Goal: Task Accomplishment & Management: Use online tool/utility

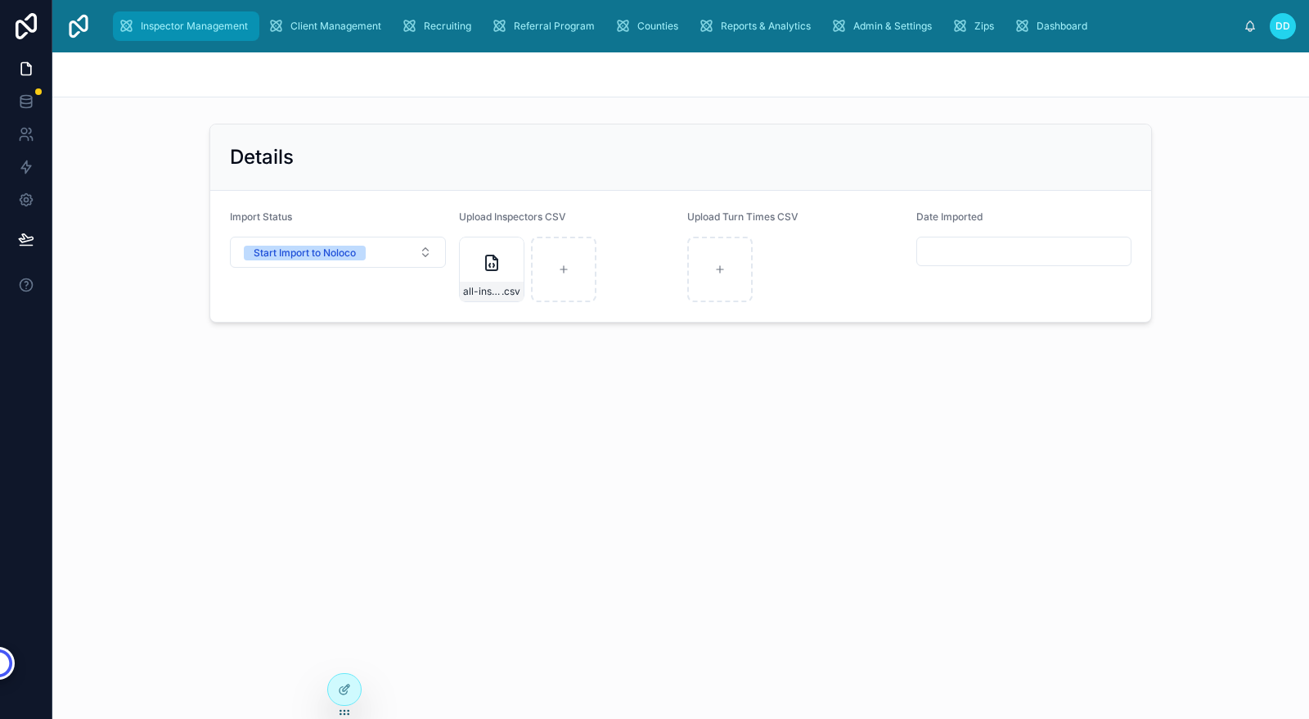
click at [196, 22] on span "Inspector Management" at bounding box center [194, 26] width 107 height 13
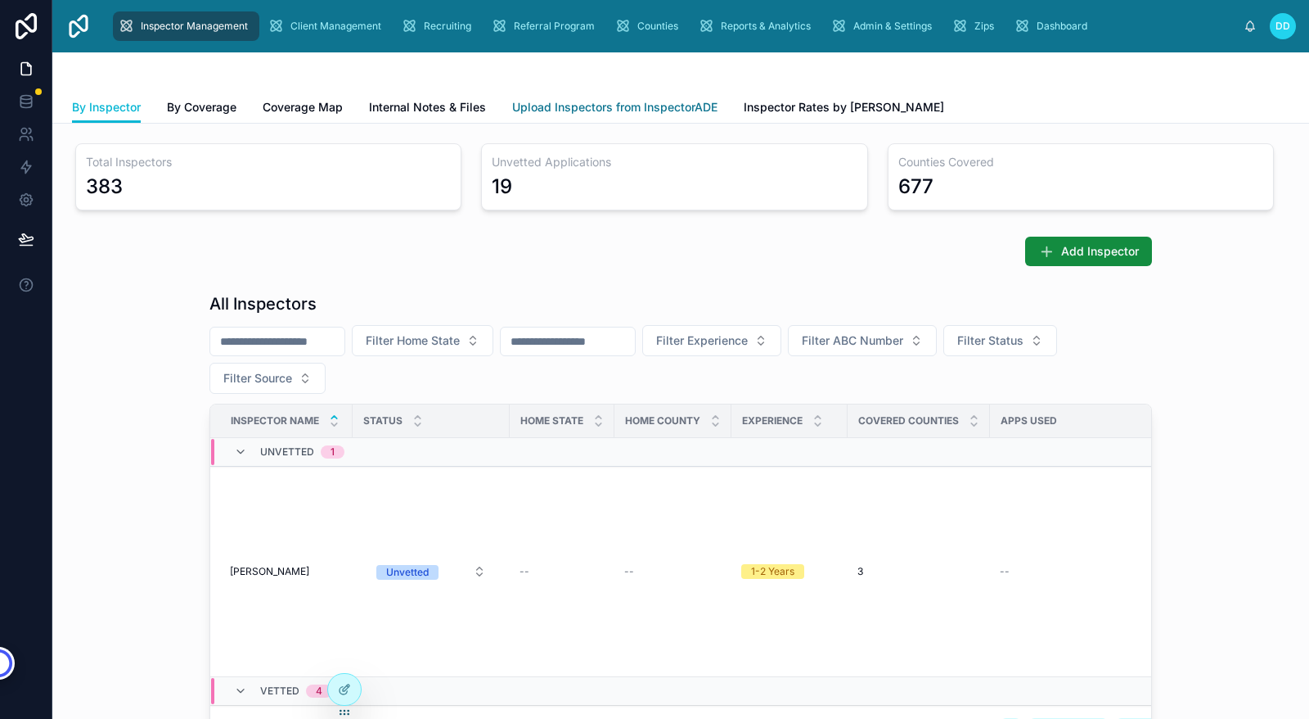
click at [584, 101] on span "Upload Inspectors from InspectorADE" at bounding box center [614, 107] width 205 height 16
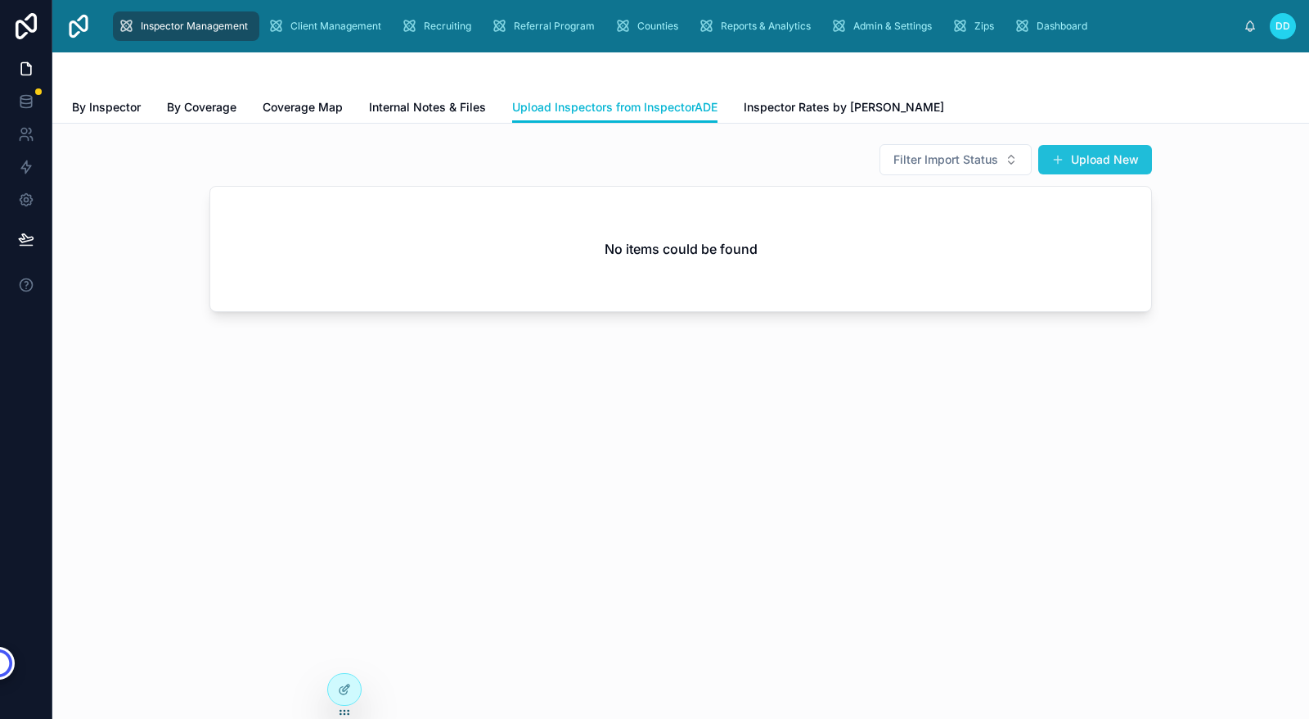
click at [1083, 152] on button "Upload New" at bounding box center [1096, 159] width 114 height 29
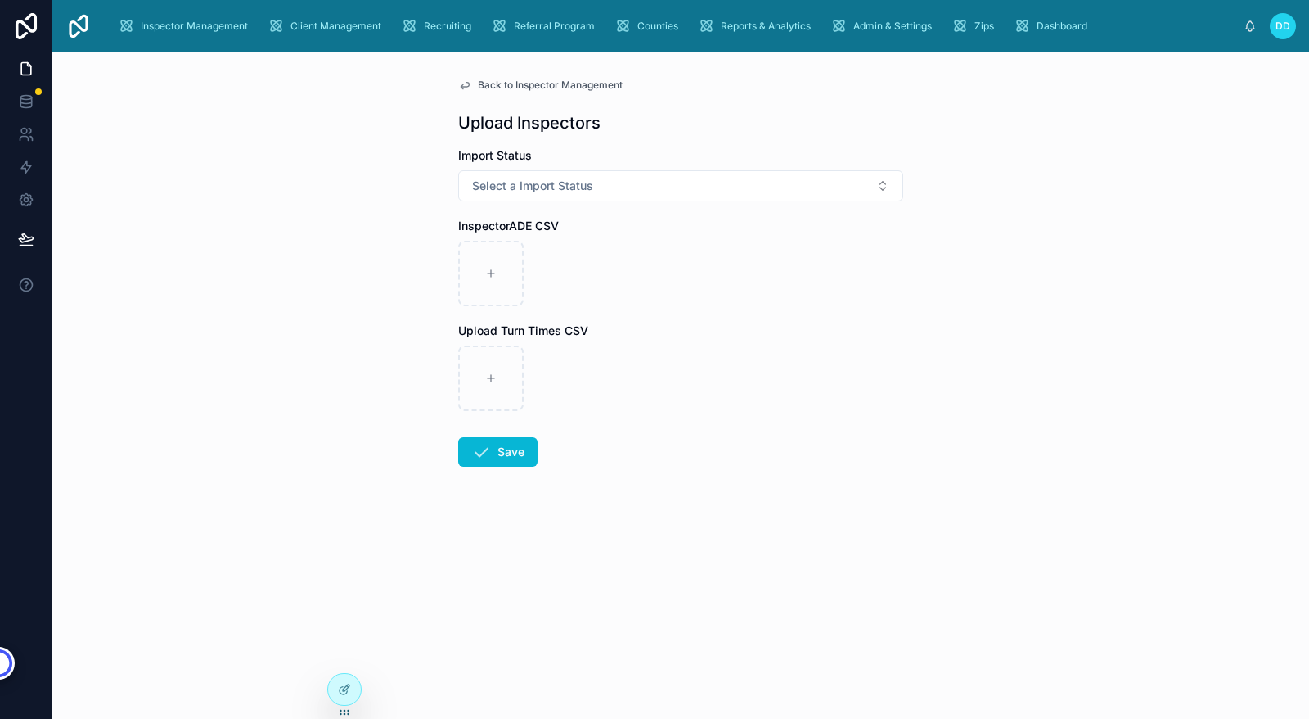
click at [476, 80] on link "Back to Inspector Management" at bounding box center [540, 85] width 164 height 13
